Goal: Task Accomplishment & Management: Use online tool/utility

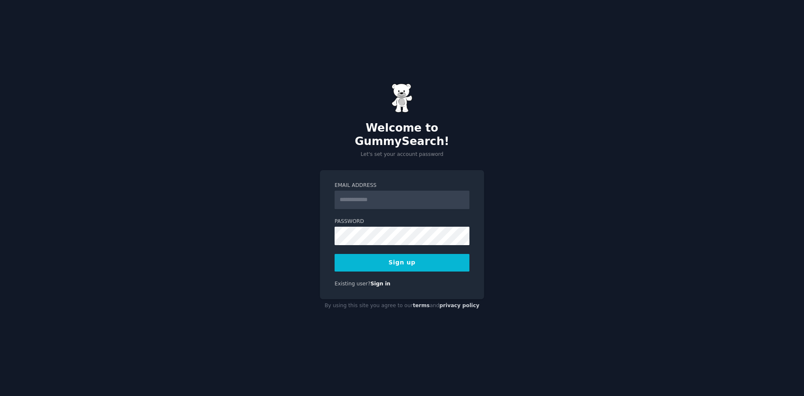
click at [414, 195] on input "Email Address" at bounding box center [402, 199] width 135 height 18
click at [350, 182] on label "Email Address" at bounding box center [402, 186] width 135 height 8
click at [350, 190] on input "Email Address" at bounding box center [402, 199] width 135 height 18
click at [372, 200] on input "Email Address" at bounding box center [402, 199] width 135 height 18
type input "**********"
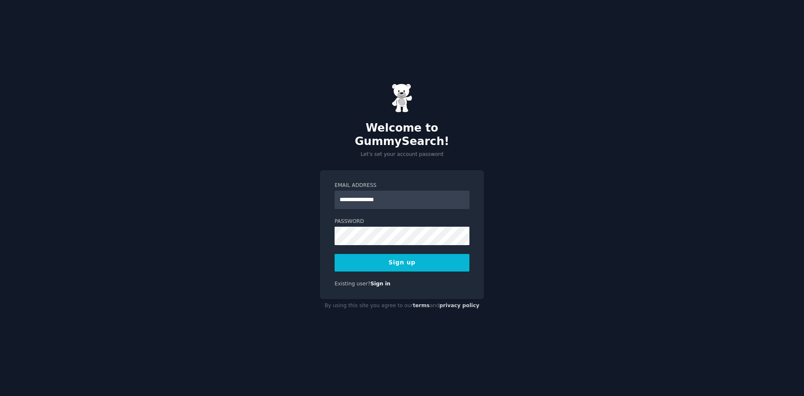
click at [385, 257] on button "Sign up" at bounding box center [402, 263] width 135 height 18
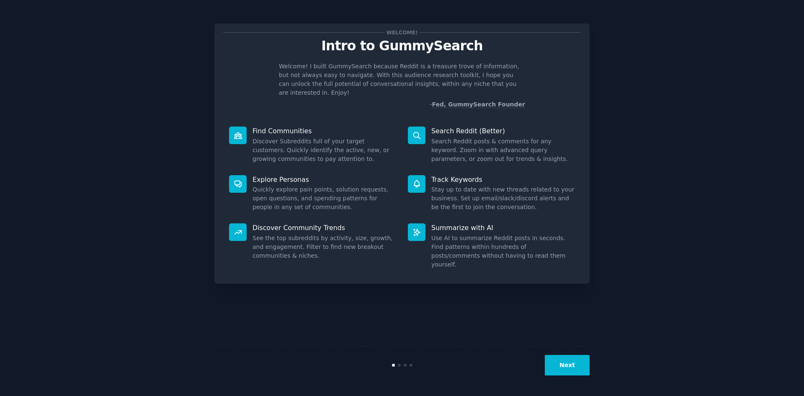
click at [576, 368] on button "Next" at bounding box center [567, 365] width 45 height 21
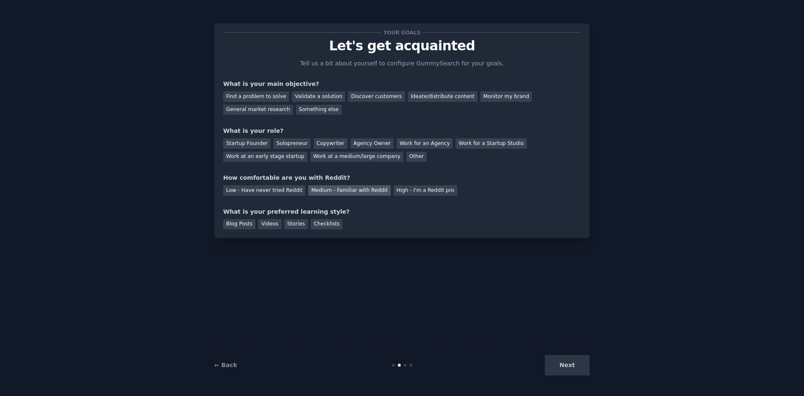
click at [332, 191] on div "Medium - Familiar with Reddit" at bounding box center [349, 190] width 82 height 10
click at [269, 226] on div "Videos" at bounding box center [269, 224] width 23 height 10
click at [241, 228] on div "Blog Posts" at bounding box center [239, 224] width 32 height 10
click at [278, 142] on div "Solopreneur" at bounding box center [291, 143] width 37 height 10
click at [273, 97] on div "Find a problem to solve" at bounding box center [256, 96] width 66 height 10
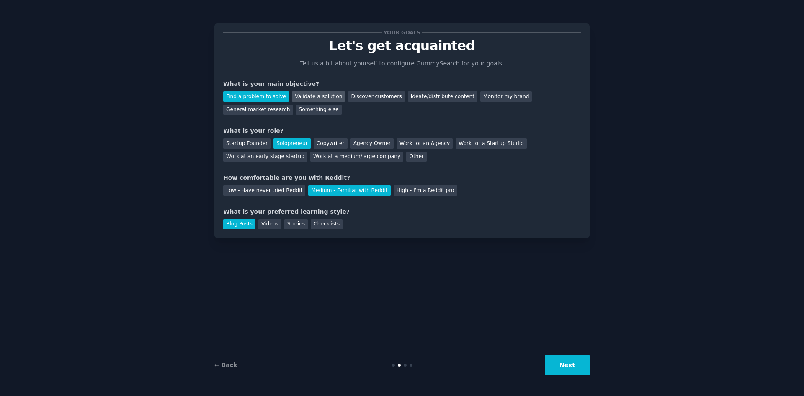
click at [316, 98] on div "Validate a solution" at bounding box center [318, 96] width 53 height 10
click at [257, 98] on div "Find a problem to solve" at bounding box center [256, 96] width 66 height 10
click at [576, 369] on button "Next" at bounding box center [567, 365] width 45 height 21
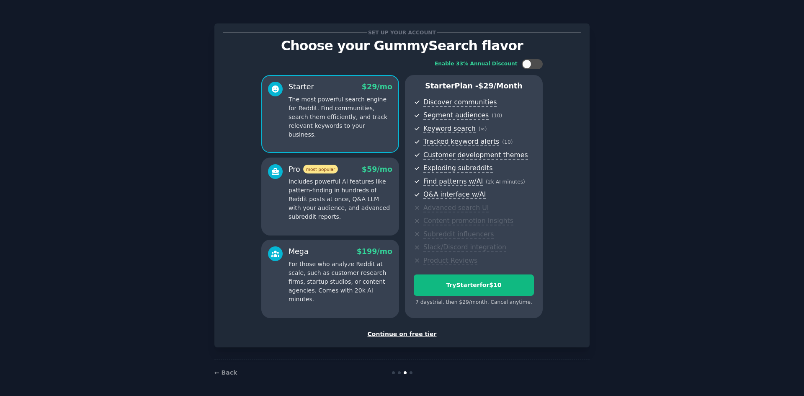
click at [406, 332] on div "Continue on free tier" at bounding box center [402, 333] width 358 height 9
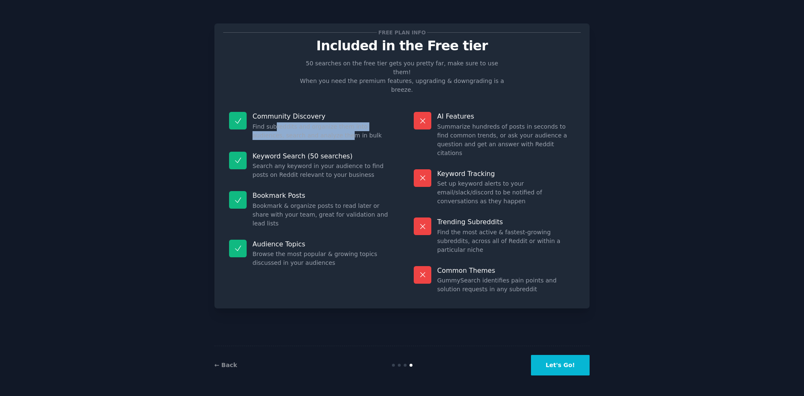
drag, startPoint x: 274, startPoint y: 113, endPoint x: 325, endPoint y: 122, distance: 51.9
click at [314, 122] on dd "Find subreddits and organize them into audiences, search and analyze them in bu…" at bounding box center [321, 131] width 138 height 18
drag, startPoint x: 337, startPoint y: 124, endPoint x: 316, endPoint y: 109, distance: 25.6
click at [316, 109] on div "Community Discovery Find subreddits and organize them into audiences, search an…" at bounding box center [309, 126] width 173 height 40
drag, startPoint x: 289, startPoint y: 108, endPoint x: 318, endPoint y: 125, distance: 33.6
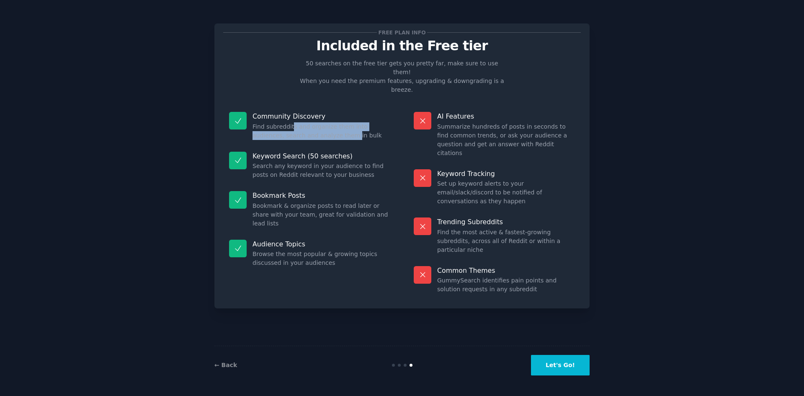
click at [318, 125] on div "Community Discovery Find subreddits and organize them into audiences, search an…" at bounding box center [309, 126] width 173 height 40
click at [342, 146] on div "Keyword Search (50 searches) Search any keyword in your audience to find posts …" at bounding box center [309, 166] width 173 height 40
click at [573, 365] on button "Let's Go!" at bounding box center [560, 365] width 59 height 21
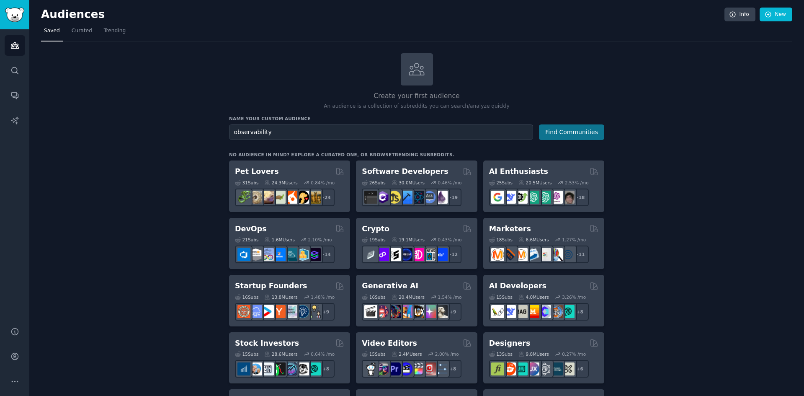
type input "observability"
click at [583, 131] on button "Find Communities" at bounding box center [571, 131] width 65 height 15
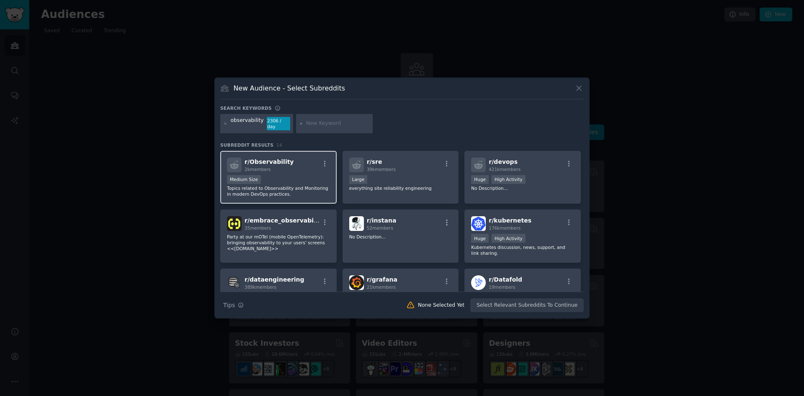
click at [279, 178] on div "Medium Size" at bounding box center [278, 180] width 103 height 10
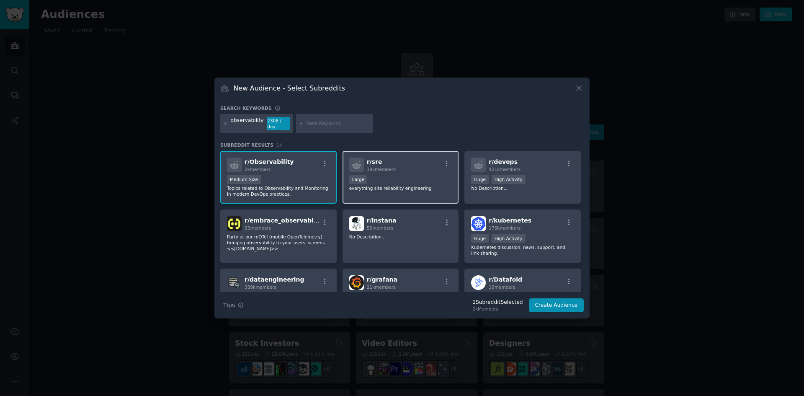
click at [403, 175] on div "Large" at bounding box center [400, 180] width 103 height 10
click at [418, 185] on p "everything site reliability engineering" at bounding box center [400, 188] width 103 height 6
click at [409, 190] on div "r/ sre 39k members Large everything site reliability engineering" at bounding box center [400, 177] width 116 height 53
click at [335, 125] on input "text" at bounding box center [338, 124] width 64 height 8
type input "dbre"
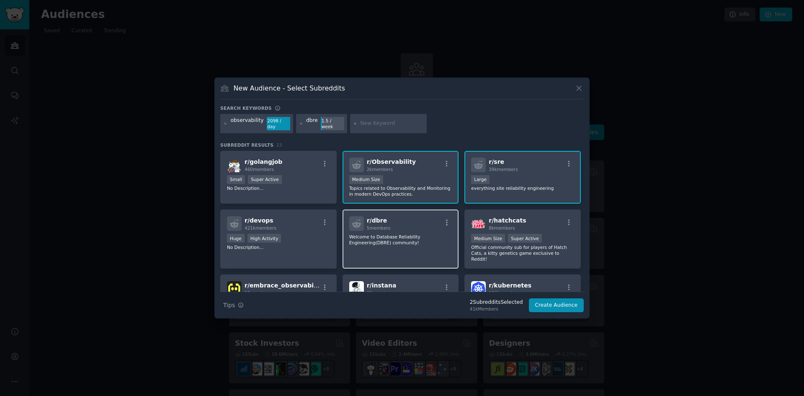
click at [389, 234] on p "Welcome to Database Reliability Engineering(DBRE) community!" at bounding box center [400, 240] width 103 height 12
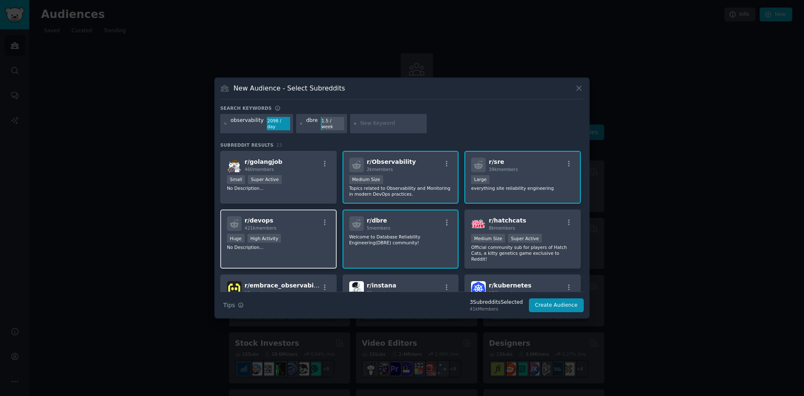
click at [296, 244] on p "No Description..." at bounding box center [278, 247] width 103 height 6
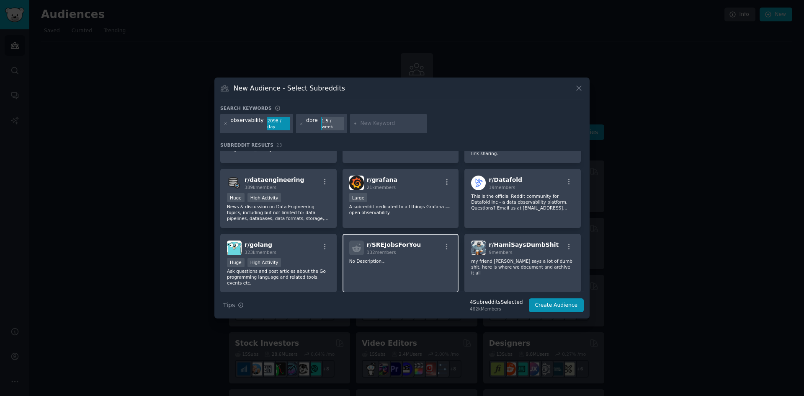
scroll to position [167, 0]
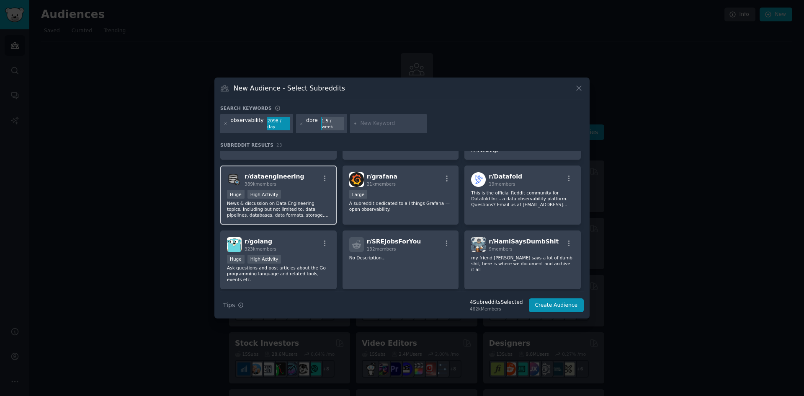
click at [290, 200] on p "News & discussion on Data Engineering topics, including but not limited to: dat…" at bounding box center [278, 209] width 103 height 18
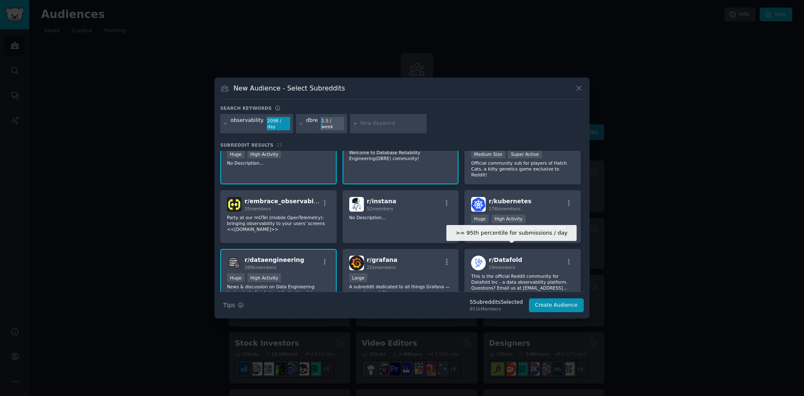
scroll to position [84, 0]
click at [373, 121] on input "text" at bounding box center [392, 124] width 64 height 8
type input "sql server"
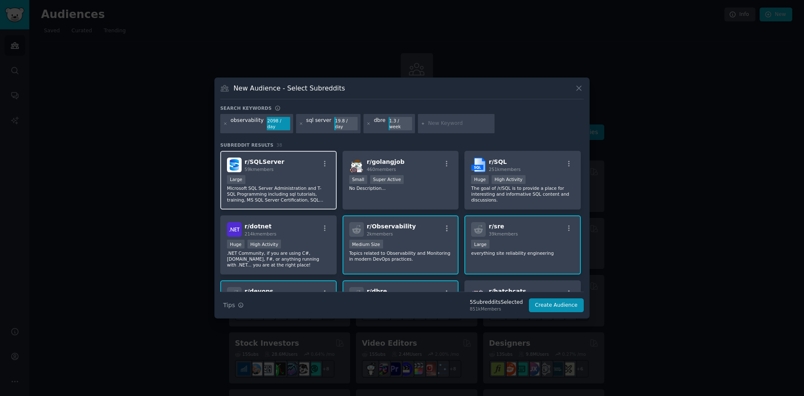
click at [275, 185] on p "Microsoft SQL Server Administration and T-SQL Programming including sql tutoria…" at bounding box center [278, 194] width 103 height 18
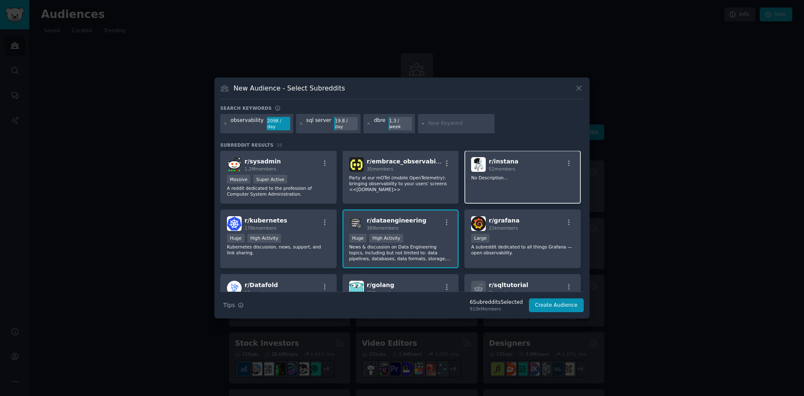
scroll to position [209, 0]
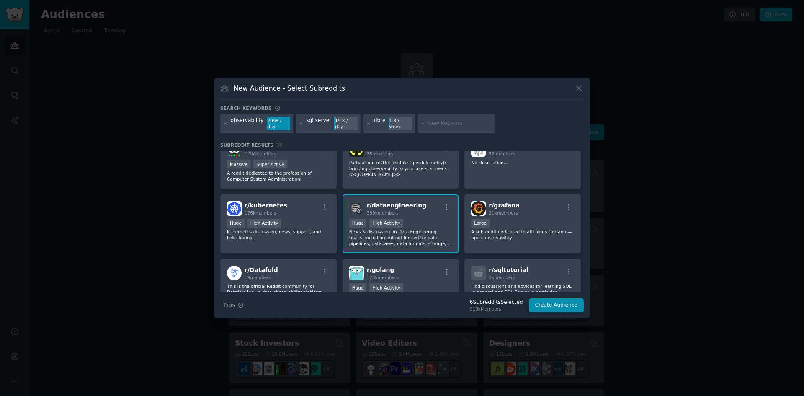
click at [432, 125] on input "text" at bounding box center [460, 124] width 64 height 8
type input "postgres"
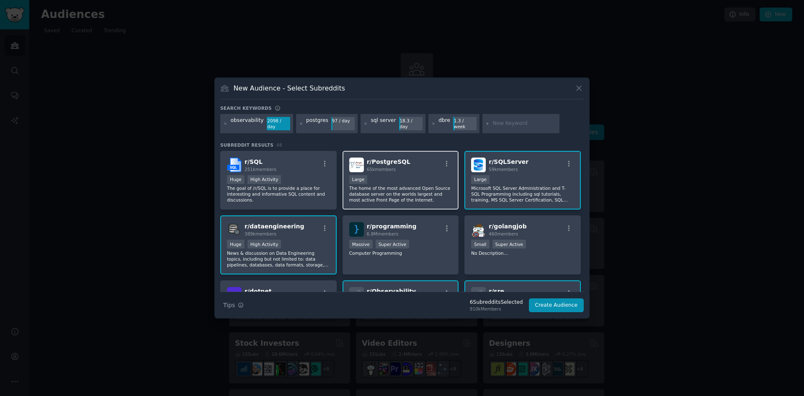
click at [410, 191] on p "The home of the most advanced Open Source database server on the worlds largest…" at bounding box center [400, 194] width 103 height 18
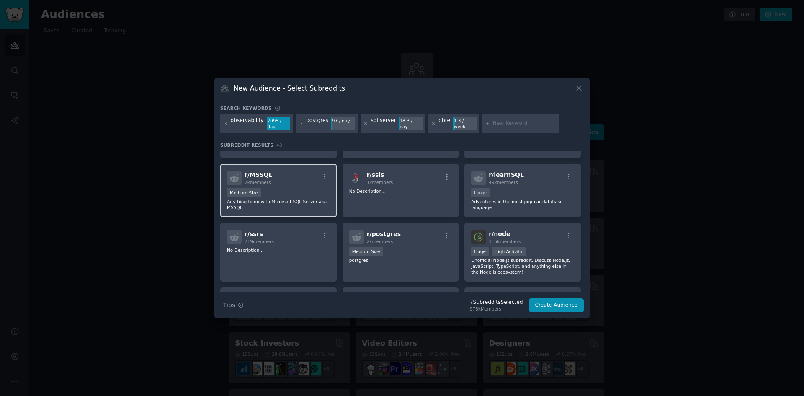
scroll to position [461, 0]
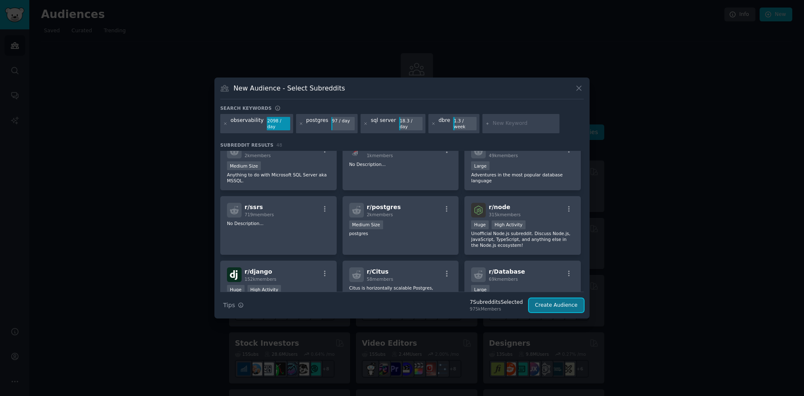
click at [561, 304] on button "Create Audience" at bounding box center [556, 305] width 55 height 14
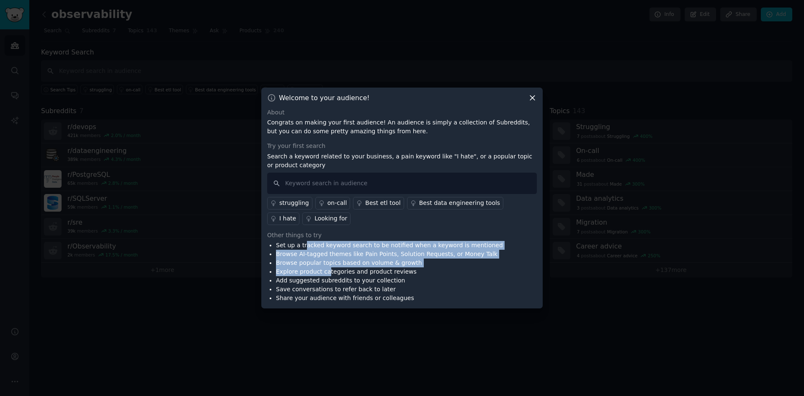
drag, startPoint x: 303, startPoint y: 248, endPoint x: 326, endPoint y: 273, distance: 33.5
click at [325, 272] on ul "Set up a tracked keyword search to be notified when a keyword is mentioned Brow…" at bounding box center [385, 272] width 236 height 62
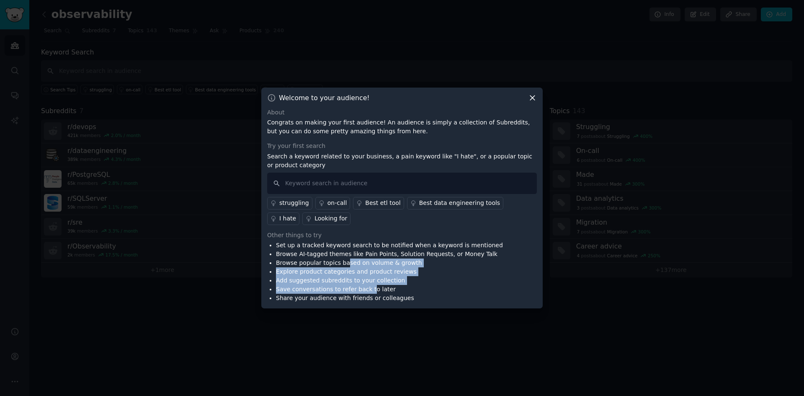
drag, startPoint x: 362, startPoint y: 287, endPoint x: 338, endPoint y: 264, distance: 33.2
click at [338, 264] on ul "Set up a tracked keyword search to be notified when a keyword is mentioned Brow…" at bounding box center [385, 272] width 236 height 62
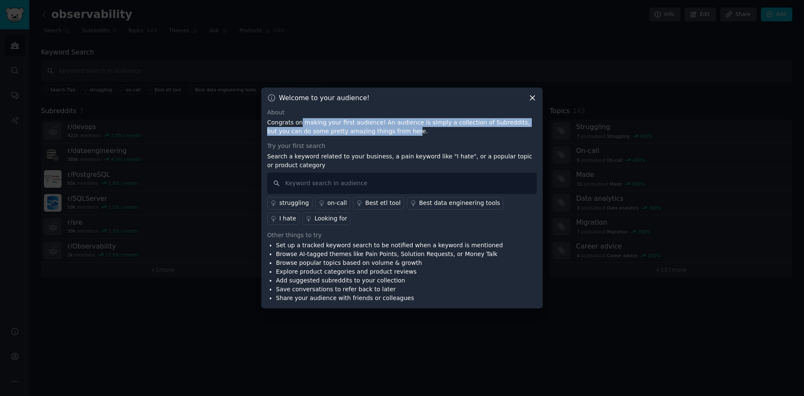
drag, startPoint x: 302, startPoint y: 123, endPoint x: 377, endPoint y: 131, distance: 75.8
click at [375, 131] on p "Congrats on making your first audience! An audience is simply a collection of S…" at bounding box center [402, 127] width 270 height 18
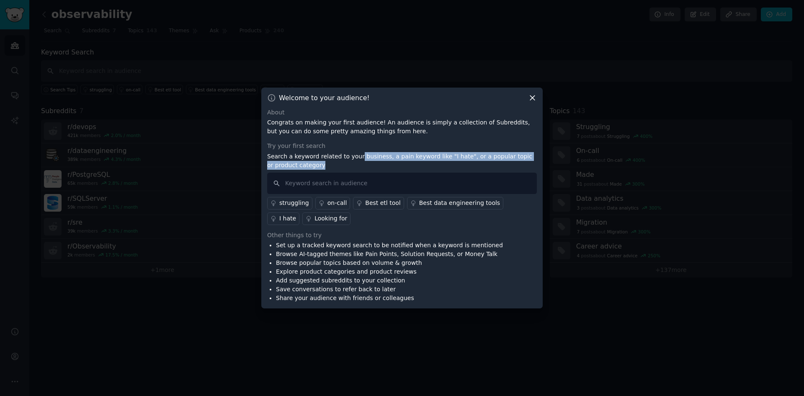
drag, startPoint x: 394, startPoint y: 166, endPoint x: 335, endPoint y: 157, distance: 59.3
click at [349, 157] on p "Search a keyword related to your business, a pain keyword like "I hate", or a p…" at bounding box center [402, 161] width 270 height 18
drag, startPoint x: 305, startPoint y: 157, endPoint x: 348, endPoint y: 170, distance: 44.9
click at [339, 165] on p "Search a keyword related to your business, a pain keyword like "I hate", or a p…" at bounding box center [402, 161] width 270 height 18
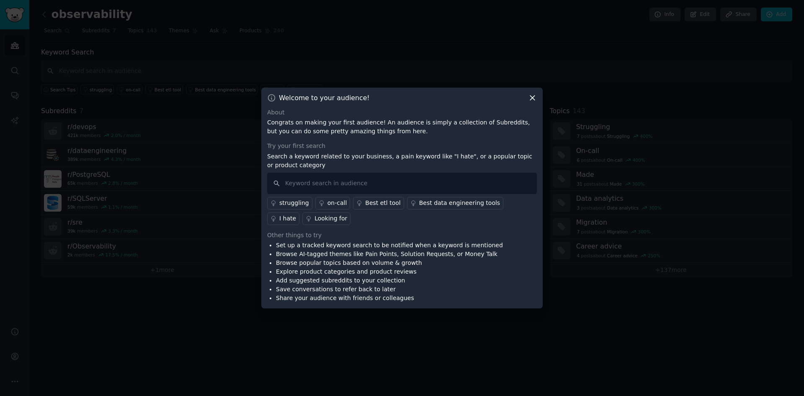
click at [348, 170] on div "Try your first search Search a keyword related to your business, a pain keyword…" at bounding box center [402, 183] width 270 height 83
click at [368, 185] on input "text" at bounding box center [402, 182] width 270 height 21
click at [296, 214] on div "I hate" at bounding box center [287, 218] width 17 height 9
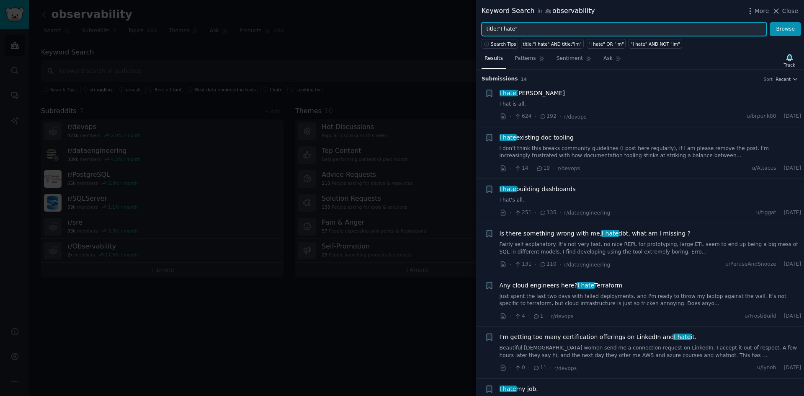
drag, startPoint x: 522, startPoint y: 27, endPoint x: 468, endPoint y: 31, distance: 54.1
click at [468, 31] on div "Keyword Search in observability More Close title:"I hate" Browse Search Tips ti…" at bounding box center [402, 198] width 804 height 396
click at [633, 30] on input "title:"I hate"" at bounding box center [623, 29] width 285 height 14
